Goal: Task Accomplishment & Management: Use online tool/utility

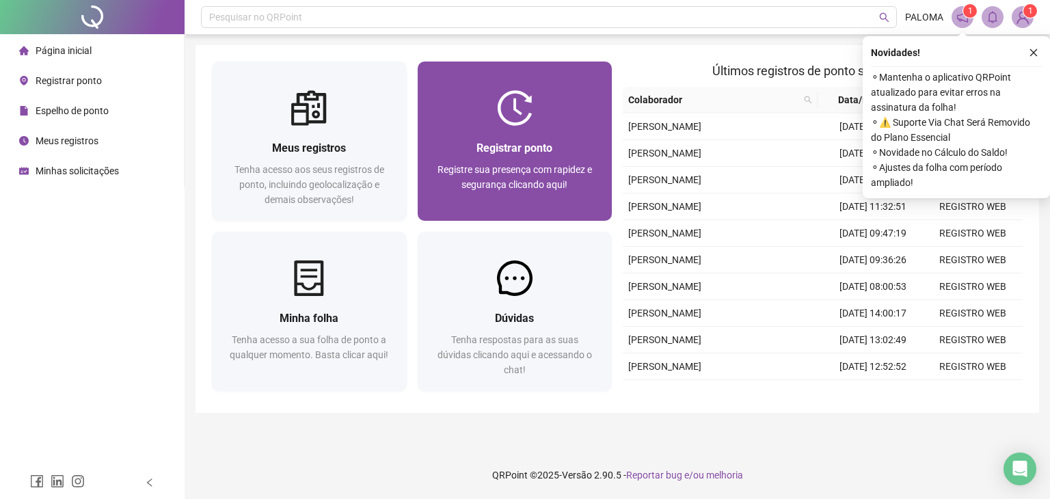
click at [571, 100] on div at bounding box center [515, 108] width 195 height 36
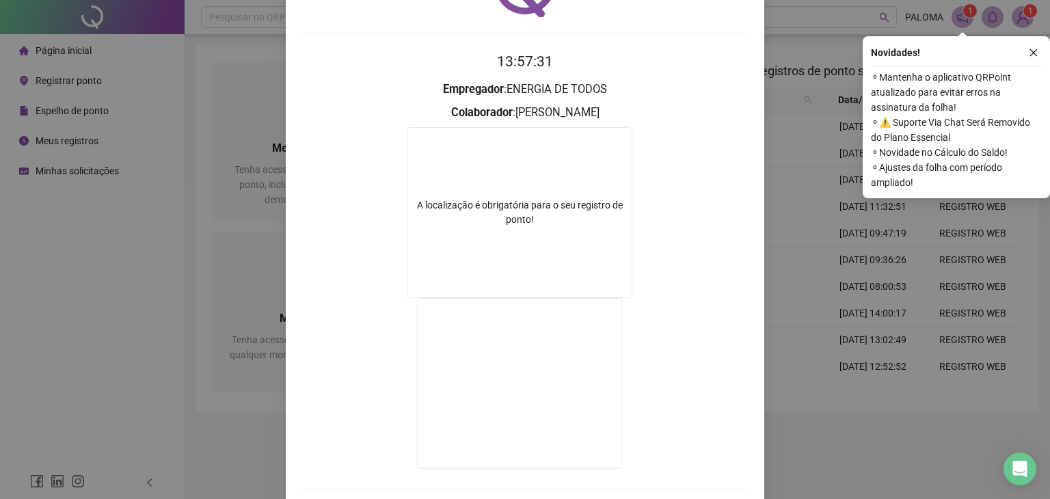
scroll to position [159, 0]
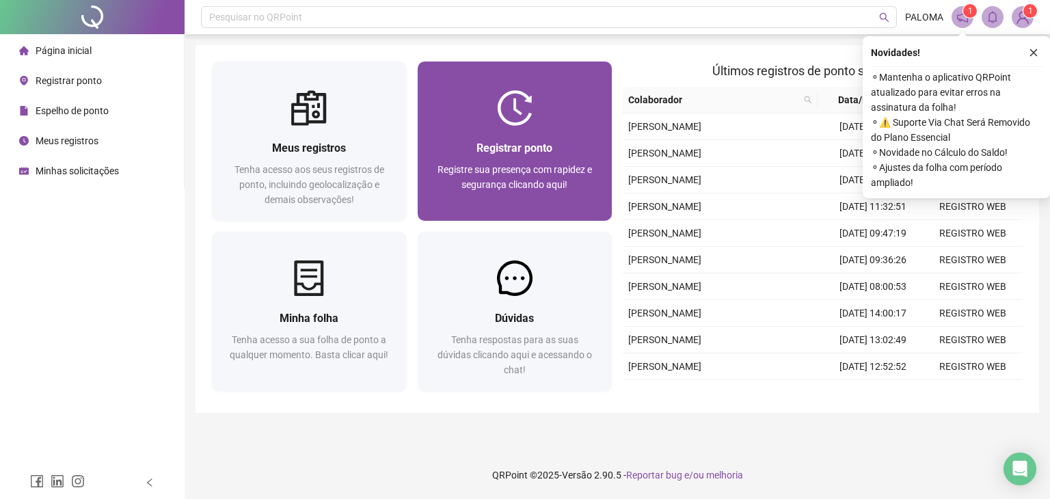
click at [457, 75] on div "Registrar ponto Registre sua presença com rapidez e segurança clicando aqui!" at bounding box center [515, 141] width 195 height 159
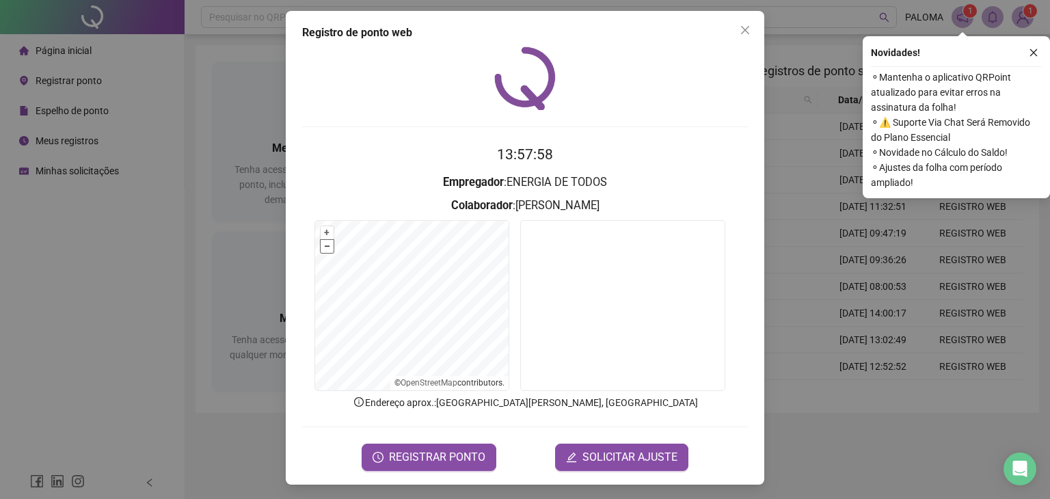
scroll to position [3, 0]
click at [457, 460] on span "REGISTRAR PONTO" at bounding box center [437, 456] width 96 height 16
